Goal: Task Accomplishment & Management: Use online tool/utility

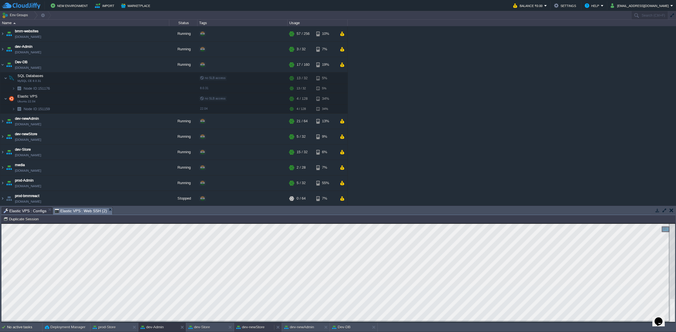
click at [258, 324] on div "dev-newStore" at bounding box center [254, 327] width 40 height 9
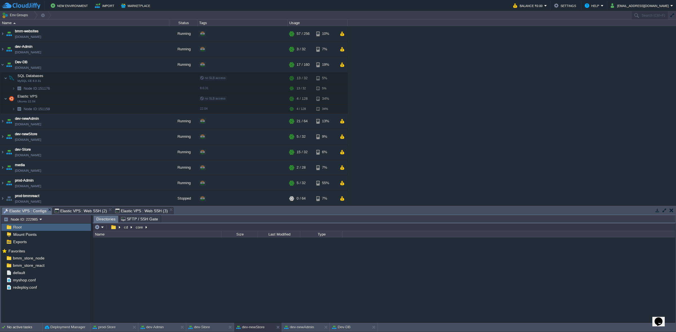
click at [93, 209] on span "Elastic VPS : Web SSH (2)" at bounding box center [81, 211] width 52 height 7
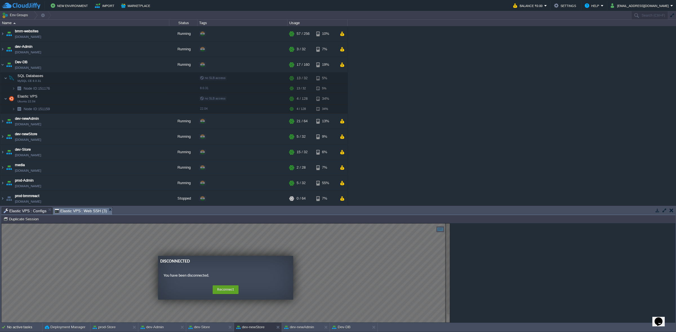
click at [88, 211] on span "Elastic VPS : Web SSH (3)" at bounding box center [81, 211] width 52 height 7
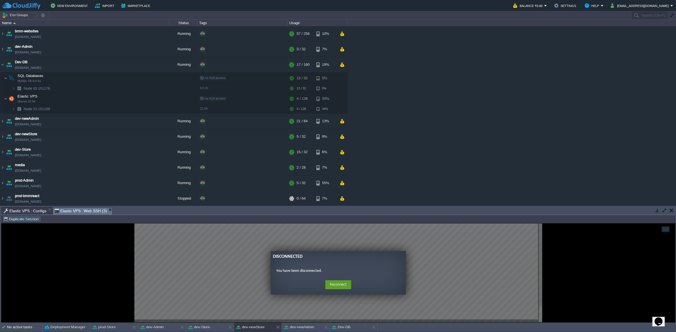
click at [23, 220] on button "Duplicate Session" at bounding box center [21, 219] width 37 height 5
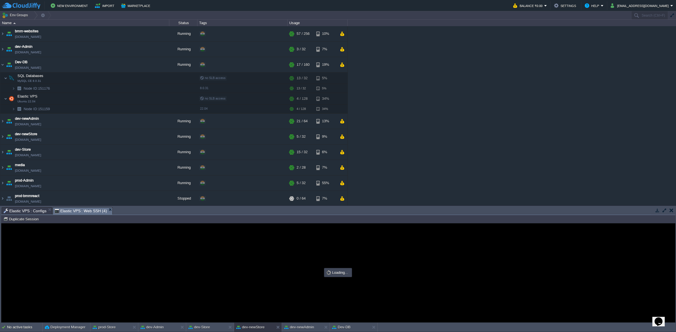
click at [32, 213] on span "Elastic VPS : Configs" at bounding box center [25, 211] width 43 height 7
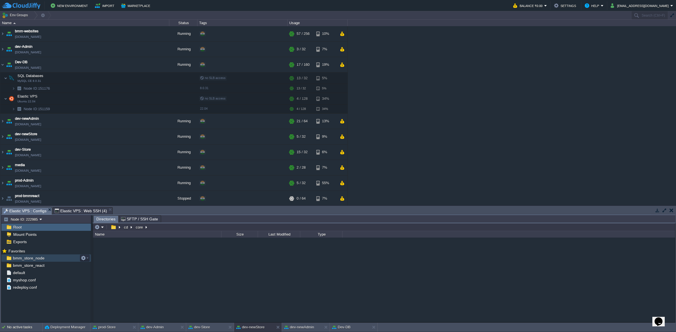
click at [38, 261] on span "bmm_store_node" at bounding box center [28, 258] width 33 height 5
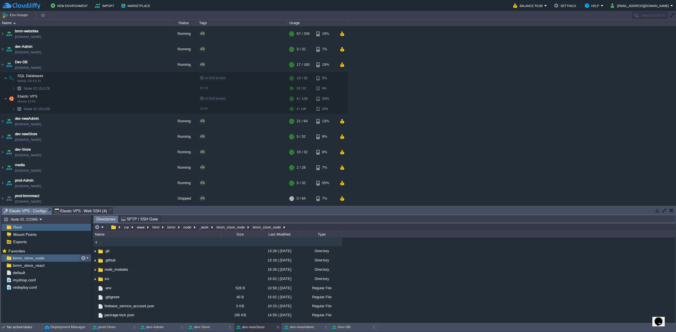
click at [85, 256] on button "button" at bounding box center [83, 258] width 5 height 5
click at [101, 265] on span "Copy Path" at bounding box center [97, 266] width 17 height 4
type textarea "/var/www/html/bmm/node/_work/bmm_store_node/bmm_store_node"
type input "#000000"
click at [93, 210] on span "Elastic VPS : Web SSH (4)" at bounding box center [81, 211] width 52 height 7
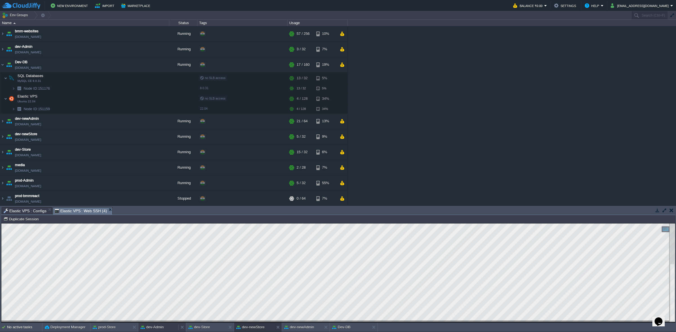
click at [157, 330] on button "dev-Admin" at bounding box center [151, 328] width 23 height 6
click at [304, 328] on button "dev-newAdmin" at bounding box center [299, 328] width 30 height 6
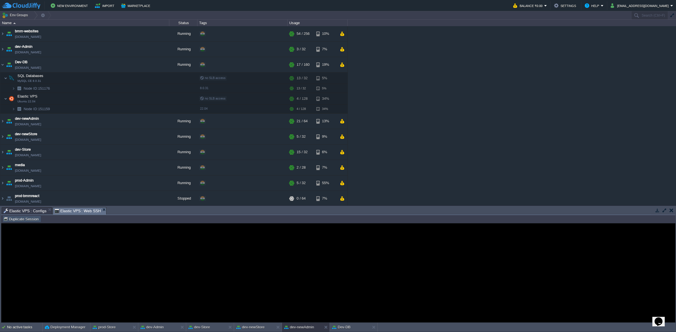
click at [35, 217] on button "Duplicate Session" at bounding box center [21, 219] width 37 height 5
click at [101, 212] on em "Elastic VPS : Web SSH" at bounding box center [81, 211] width 52 height 7
type input "#000000"
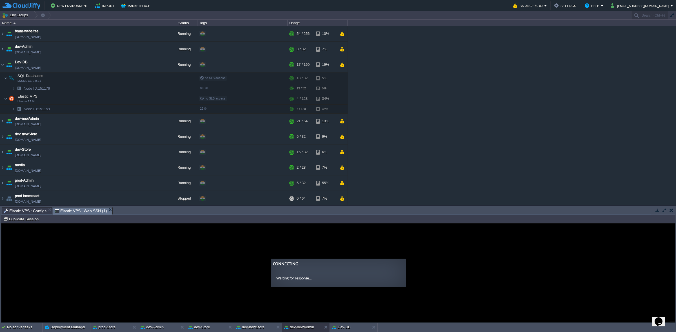
click at [30, 212] on span "Elastic VPS : Configs" at bounding box center [25, 211] width 43 height 7
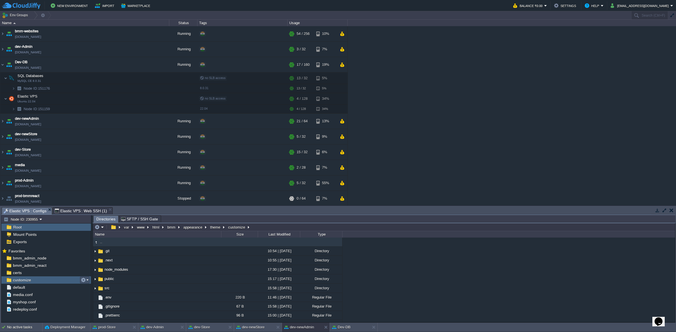
click at [84, 280] on button "button" at bounding box center [83, 280] width 5 height 5
click at [92, 288] on span "Copy Path" at bounding box center [97, 288] width 17 height 4
type textarea "/var/www/html/bmm/appearance/theme/customize"
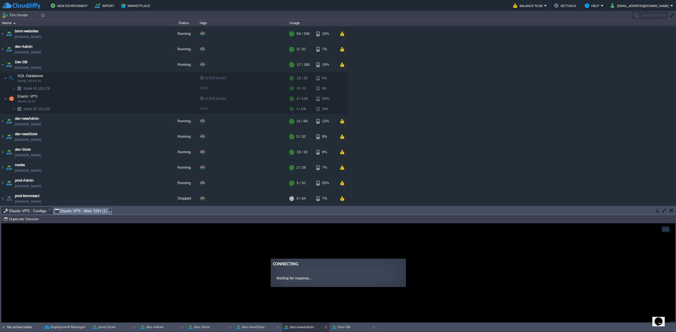
click at [85, 211] on span "Elastic VPS : Web SSH (1)" at bounding box center [81, 211] width 52 height 7
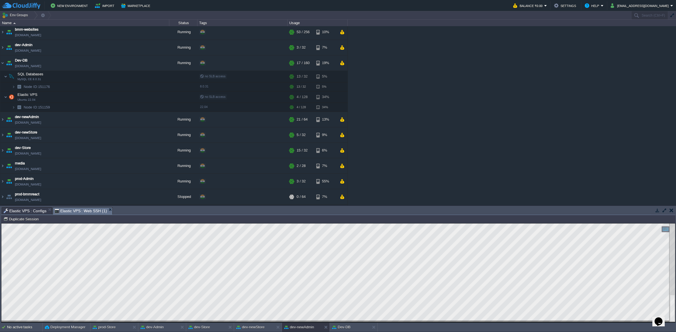
scroll to position [1, 0]
click at [675, 301] on div "Tasks Activity Log Archive Git / SVN Elastic VPS : Configs Elastic VPS : Web SS…" at bounding box center [338, 264] width 676 height 117
